Goal: Task Accomplishment & Management: Use online tool/utility

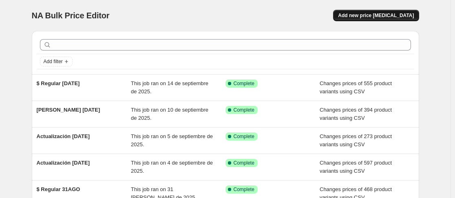
click at [369, 17] on span "Add new price [MEDICAL_DATA]" at bounding box center [376, 15] width 76 height 7
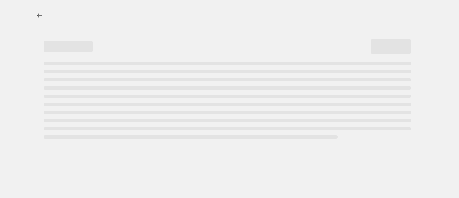
select select "percentage"
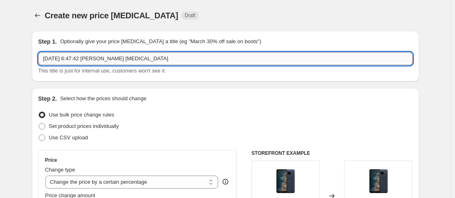
click at [156, 58] on input "[DATE] 6:47:42 [PERSON_NAME] [MEDICAL_DATA]" at bounding box center [225, 58] width 374 height 13
type input "[PERSON_NAME] [DATE]"
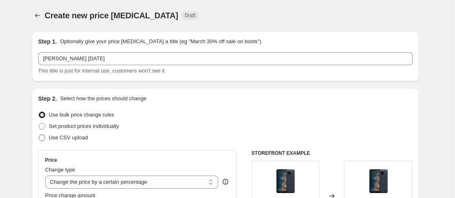
click at [45, 138] on span at bounding box center [42, 137] width 7 height 7
click at [39, 135] on input "Use CSV upload" at bounding box center [39, 134] width 0 height 0
radio input "true"
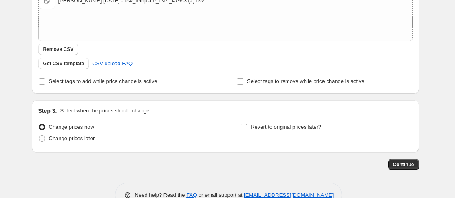
scroll to position [158, 0]
click at [45, 139] on span at bounding box center [42, 138] width 7 height 7
click at [39, 135] on input "Change prices later" at bounding box center [39, 135] width 0 height 0
radio input "true"
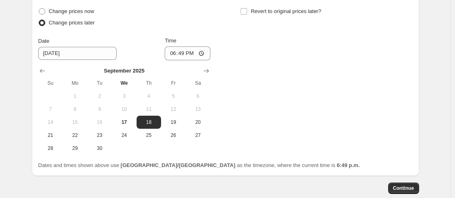
scroll to position [275, 0]
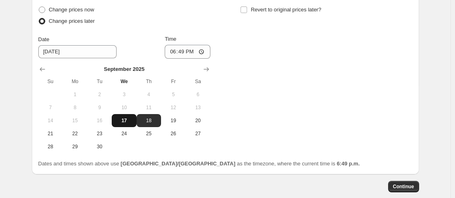
click at [123, 123] on span "17" at bounding box center [124, 120] width 18 height 7
type input "9/17/2025"
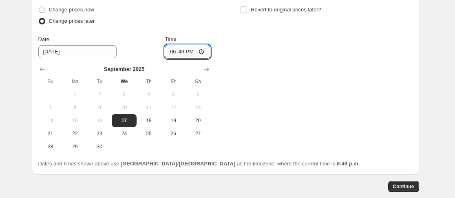
click at [187, 53] on input "18:49" at bounding box center [188, 52] width 46 height 14
click at [177, 51] on input "18:49" at bounding box center [188, 52] width 46 height 14
click at [169, 51] on input "18:49" at bounding box center [188, 52] width 46 height 14
type input "23:50"
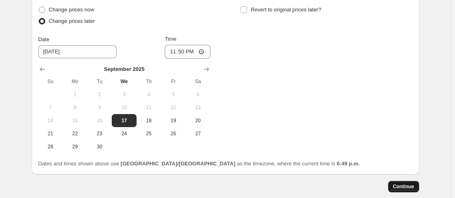
click at [401, 184] on span "Continue" at bounding box center [403, 186] width 21 height 7
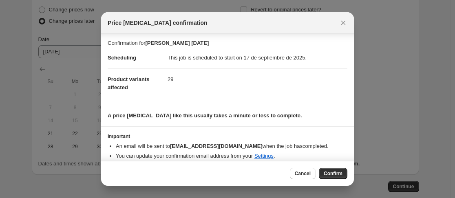
scroll to position [9, 0]
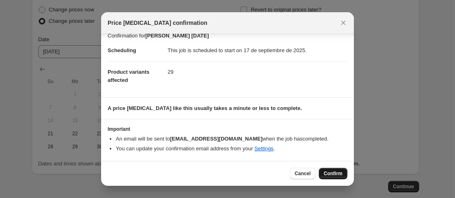
click at [332, 171] on span "Confirm" at bounding box center [332, 173] width 19 height 7
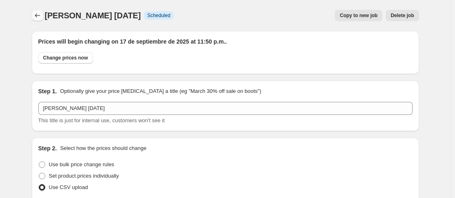
click at [39, 15] on icon "Price change jobs" at bounding box center [37, 15] width 8 height 8
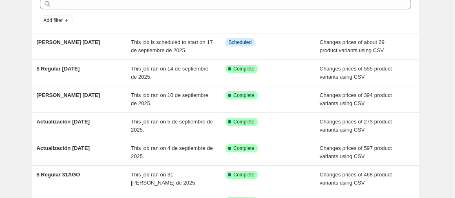
scroll to position [42, 0]
